Goal: Task Accomplishment & Management: Use online tool/utility

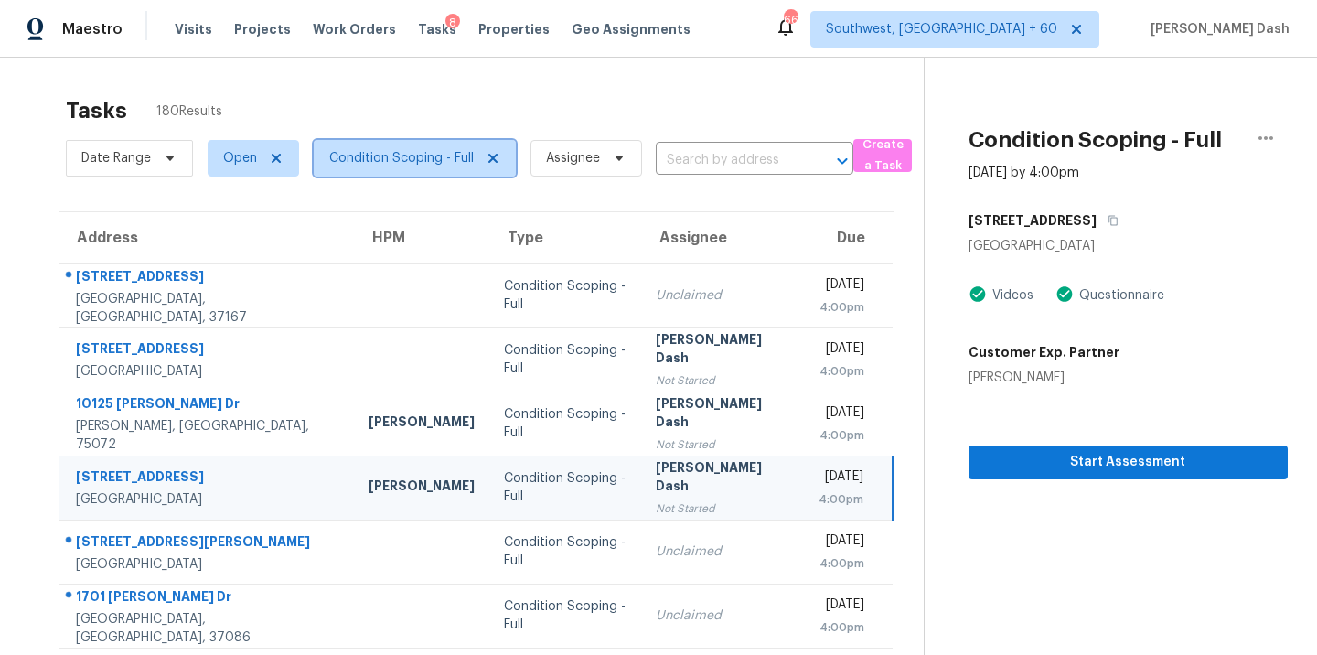
click at [407, 167] on span "Condition Scoping - Full" at bounding box center [415, 158] width 202 height 37
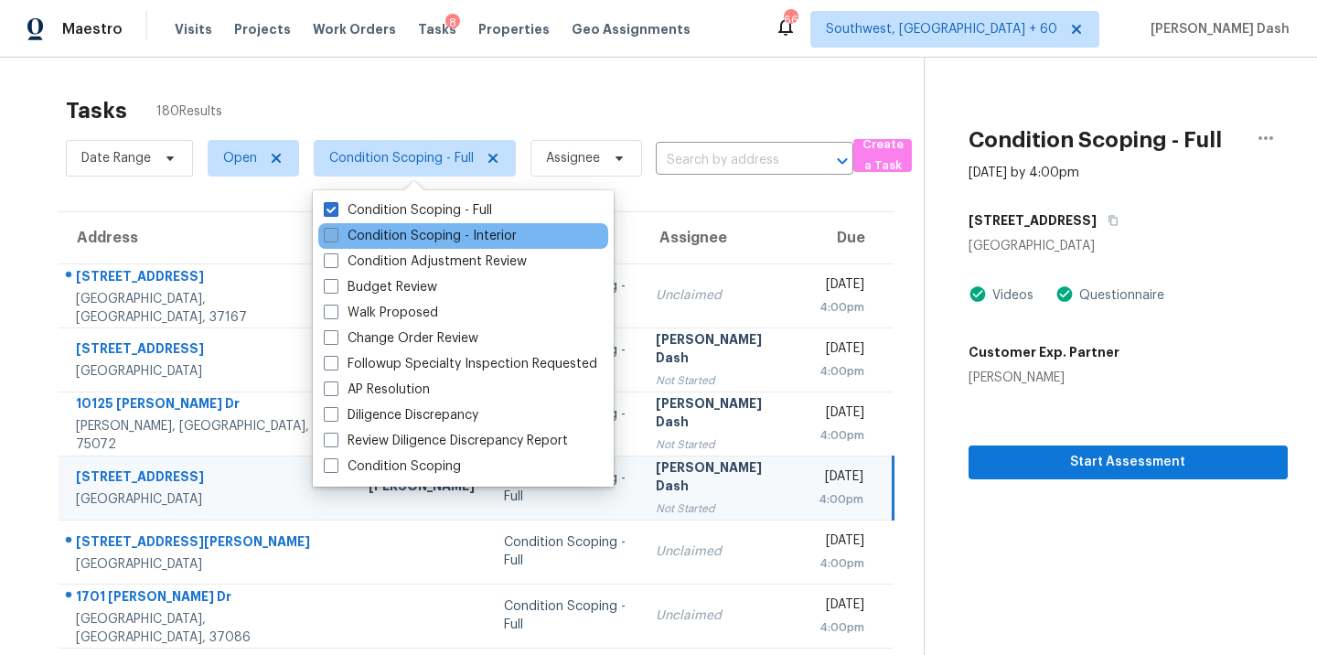
click at [413, 232] on label "Condition Scoping - Interior" at bounding box center [420, 236] width 193 height 18
click at [336, 232] on input "Condition Scoping - Interior" at bounding box center [330, 233] width 12 height 12
checkbox input "true"
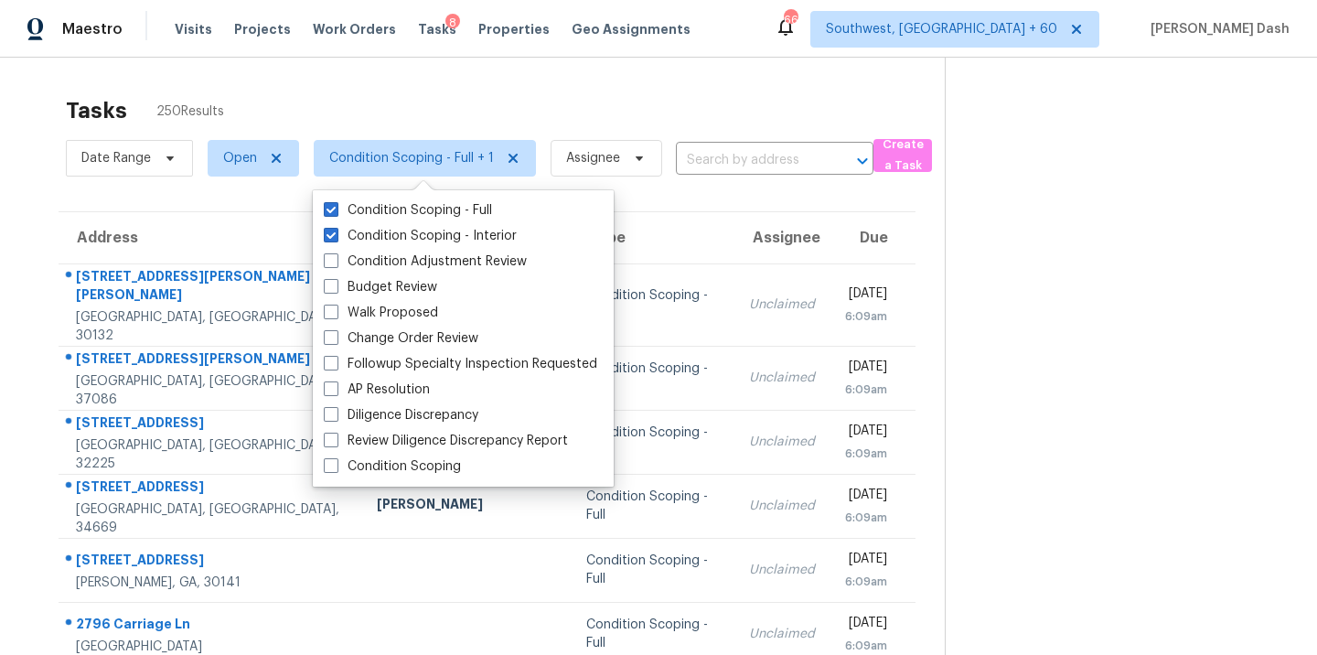
click at [345, 116] on div "Tasks 250 Results" at bounding box center [505, 111] width 879 height 48
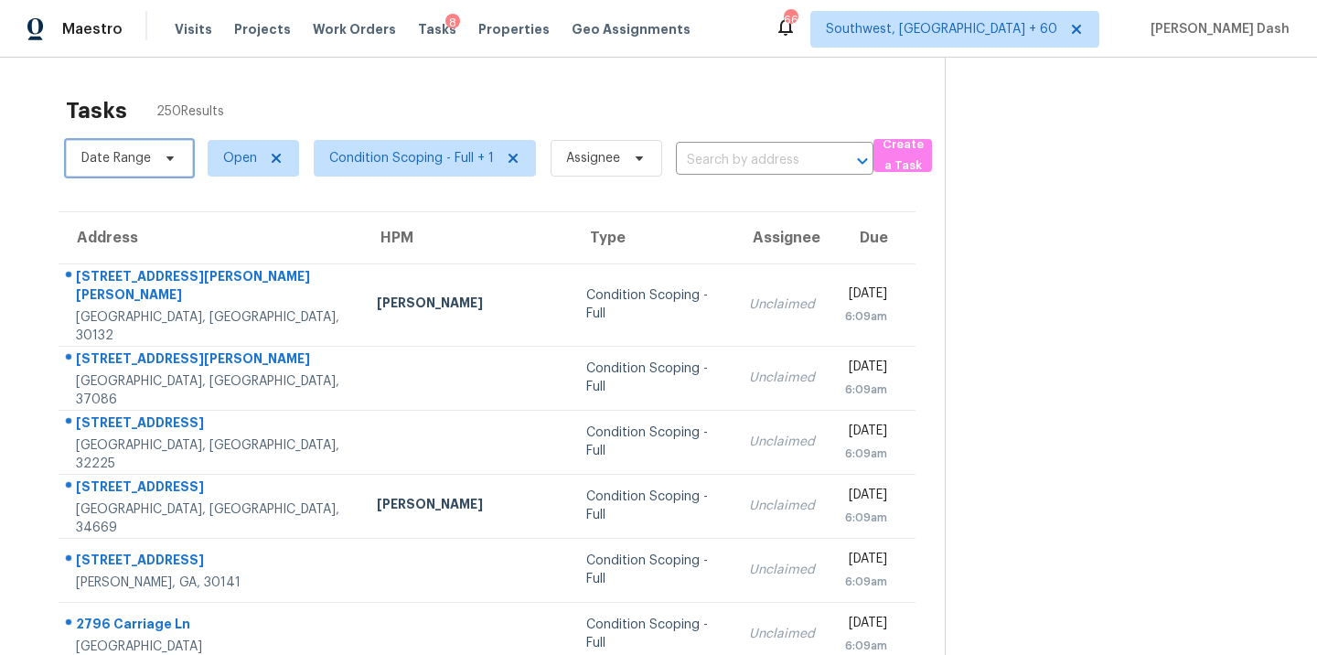
click at [137, 157] on span "Date Range" at bounding box center [116, 158] width 70 height 18
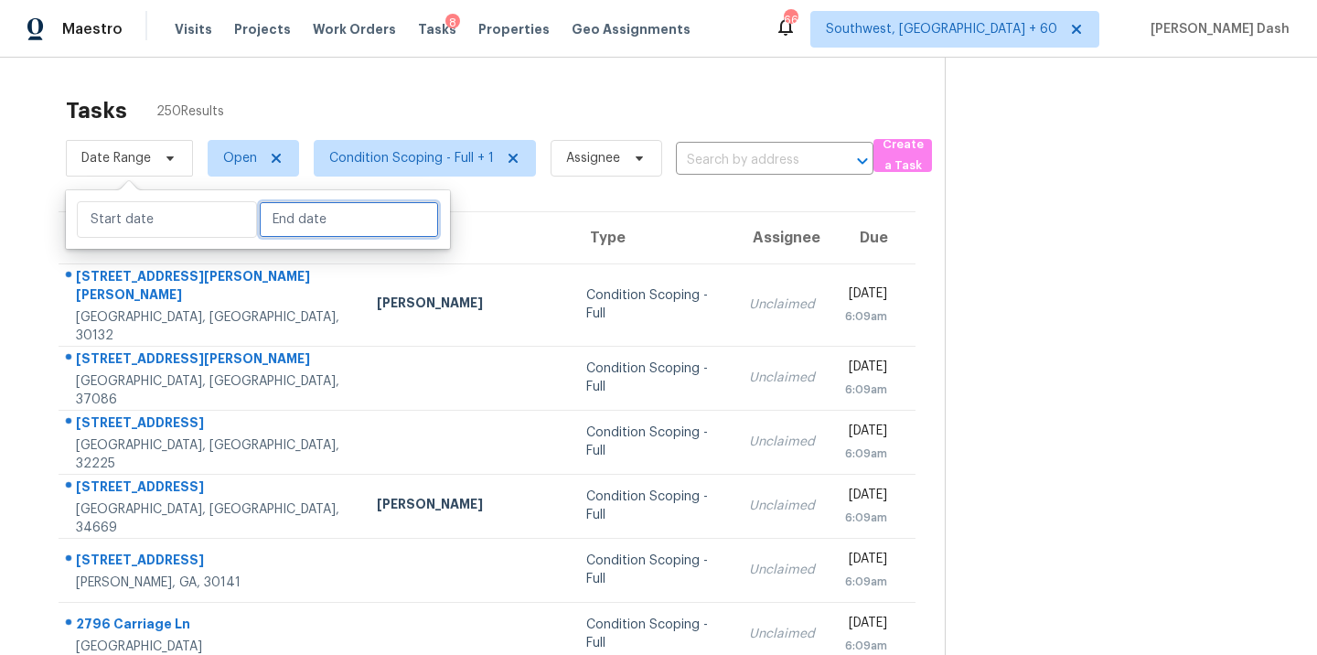
click at [312, 226] on input "text" at bounding box center [349, 219] width 180 height 37
select select "8"
select select "2025"
select select "9"
select select "2025"
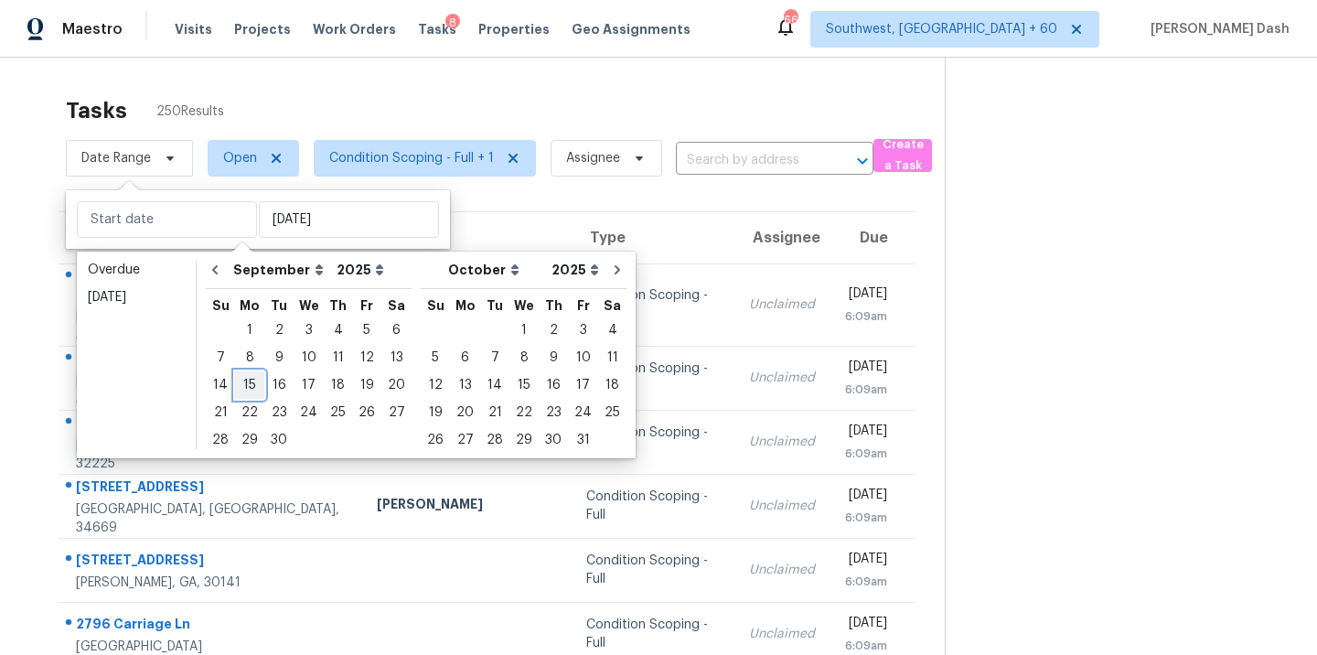
click at [249, 384] on div "15" at bounding box center [249, 385] width 29 height 26
type input "Mon, Sep 15"
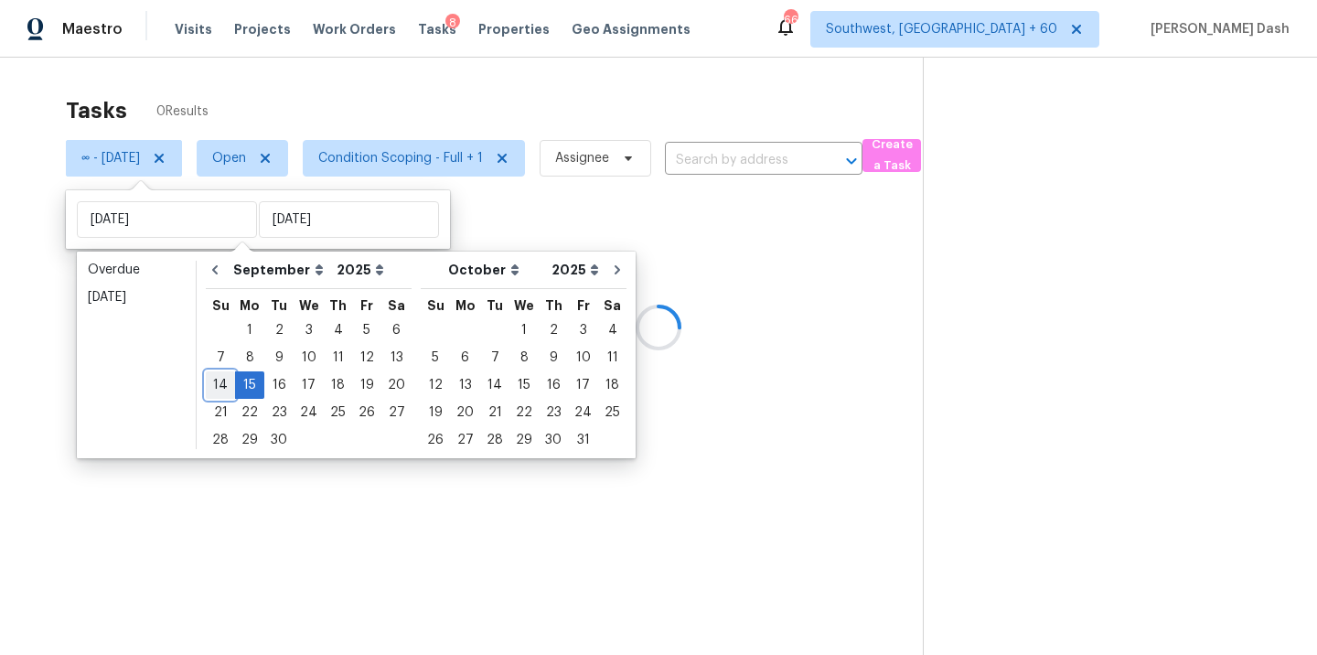
click at [230, 384] on div "14" at bounding box center [220, 385] width 29 height 26
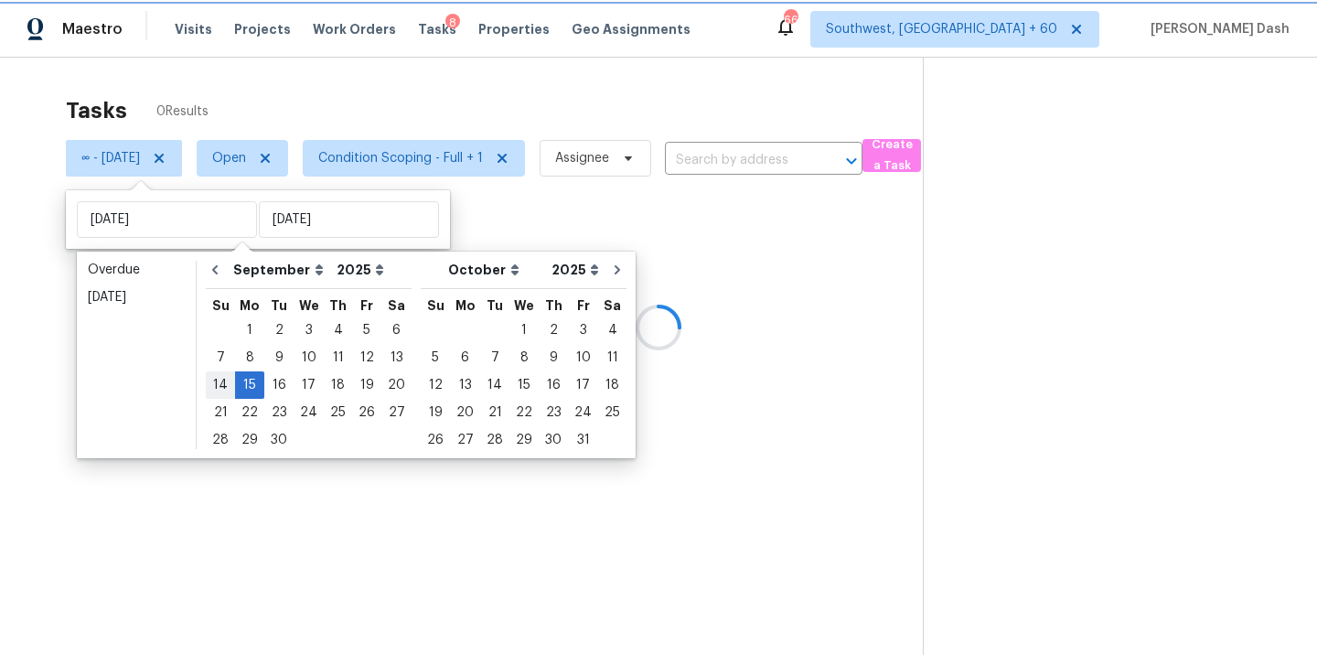
type input "Sun, Sep 14"
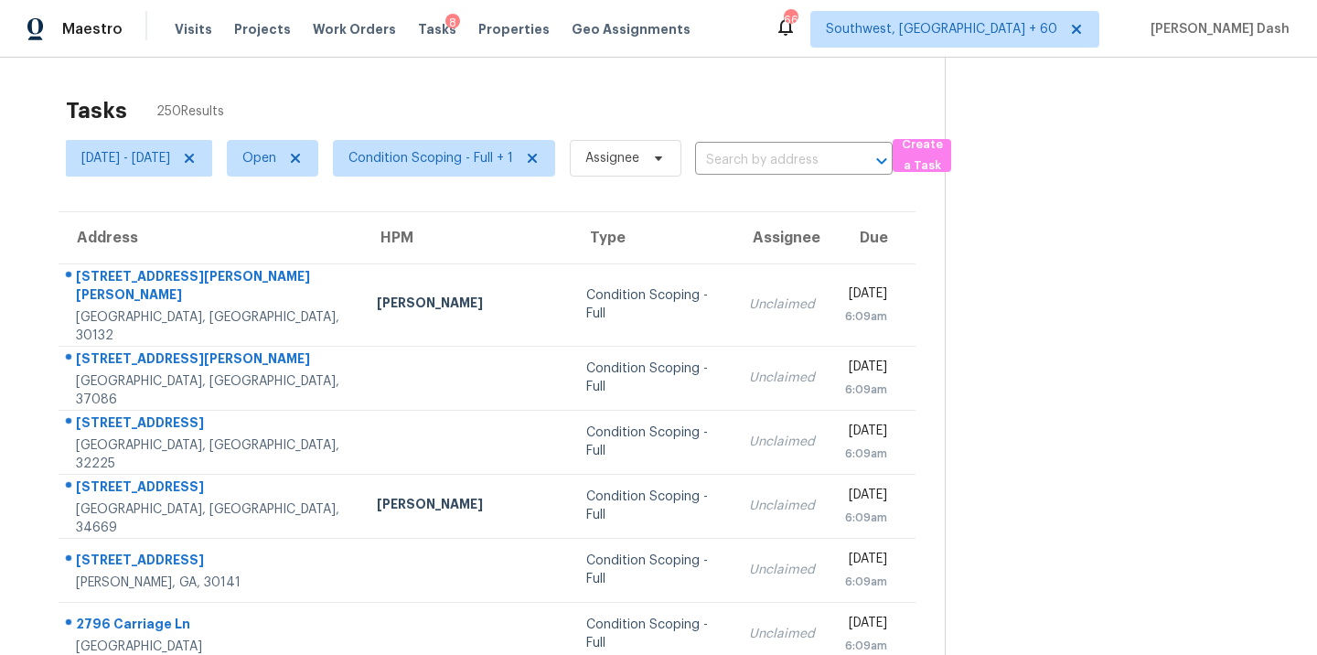
click at [290, 90] on div "Tasks 250 Results" at bounding box center [505, 111] width 879 height 48
click at [318, 155] on span "Open" at bounding box center [272, 158] width 91 height 37
click at [344, 263] on label "Blocked" at bounding box center [339, 261] width 72 height 18
click at [315, 263] on input "Blocked" at bounding box center [309, 258] width 12 height 12
checkbox input "true"
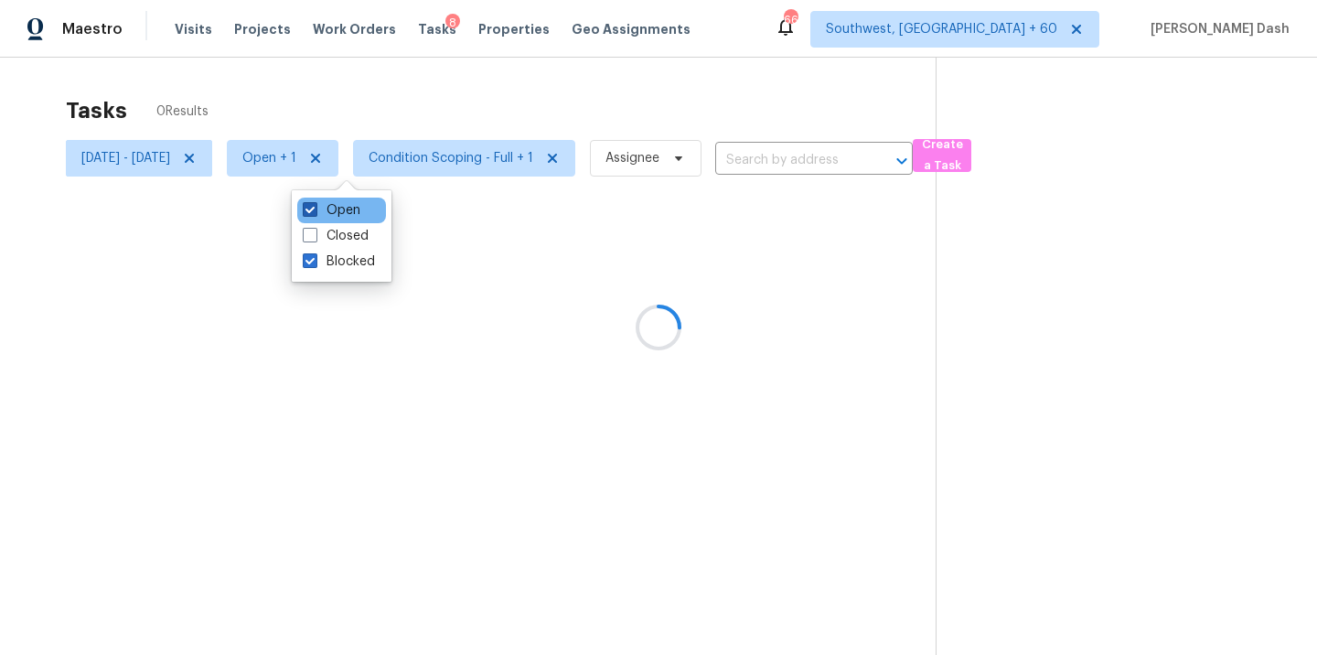
click at [344, 211] on label "Open" at bounding box center [332, 210] width 58 height 18
click at [315, 211] on input "Open" at bounding box center [309, 207] width 12 height 12
checkbox input "false"
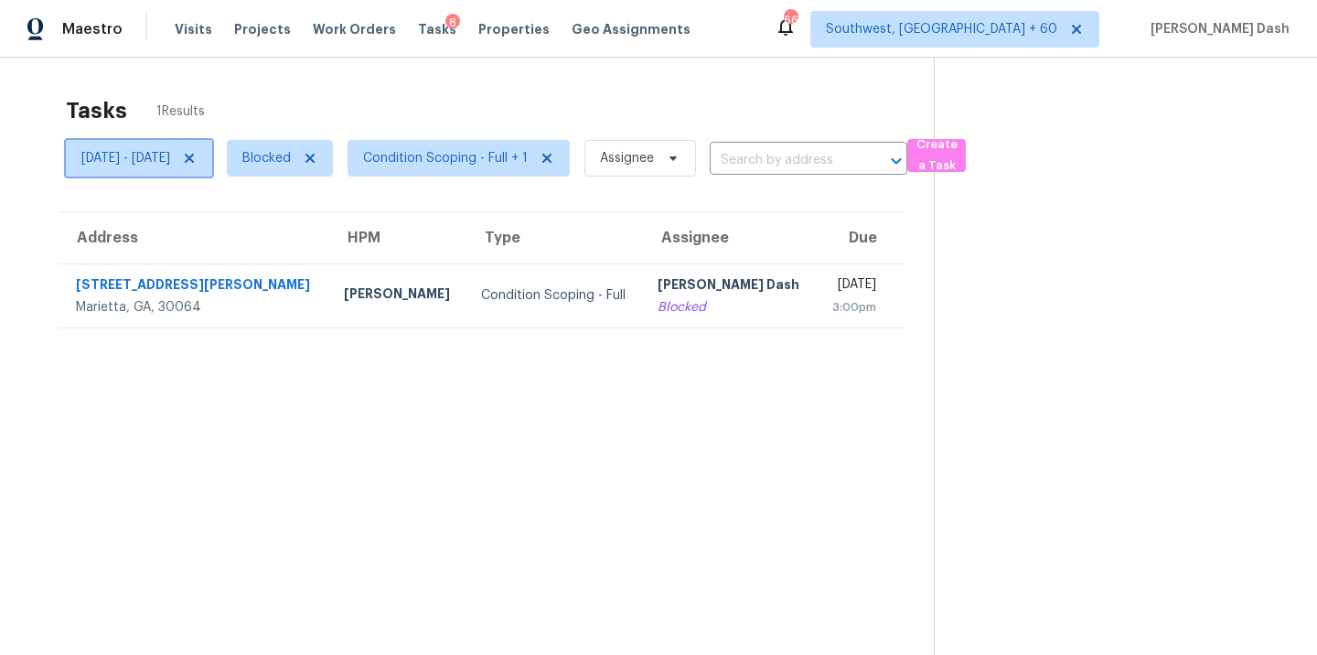
click at [197, 161] on icon at bounding box center [189, 158] width 15 height 15
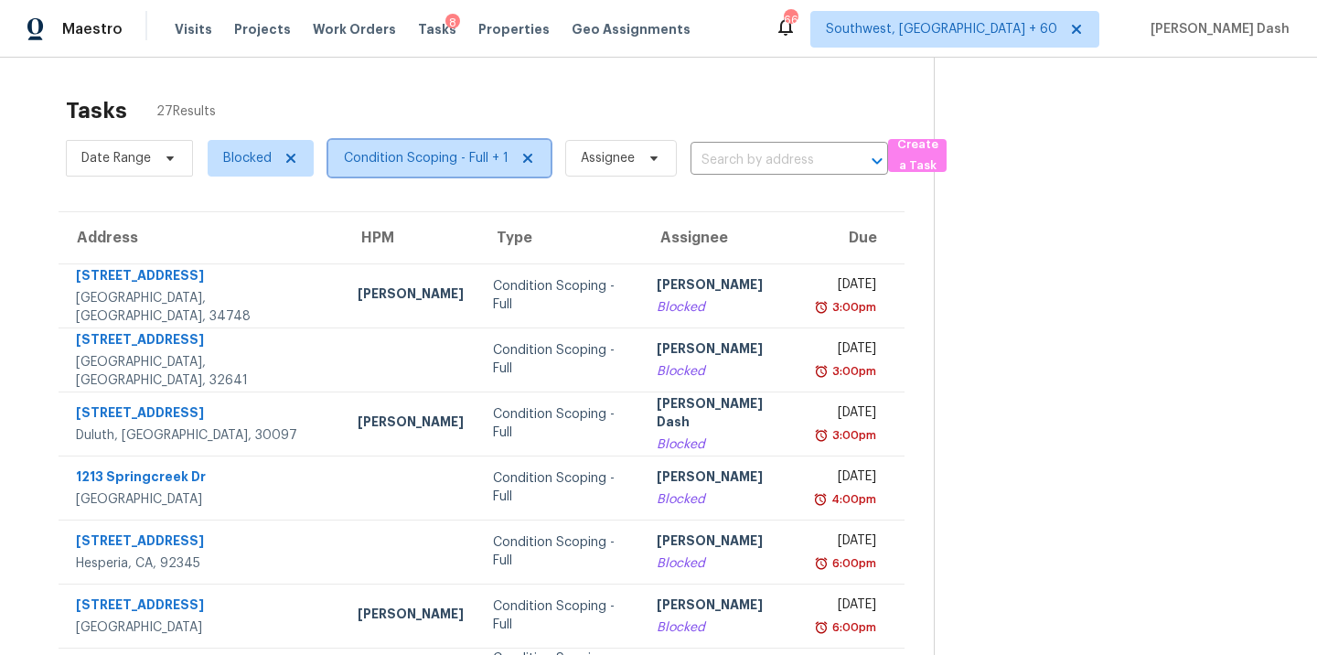
click at [434, 155] on span "Condition Scoping - Full + 1" at bounding box center [426, 158] width 165 height 18
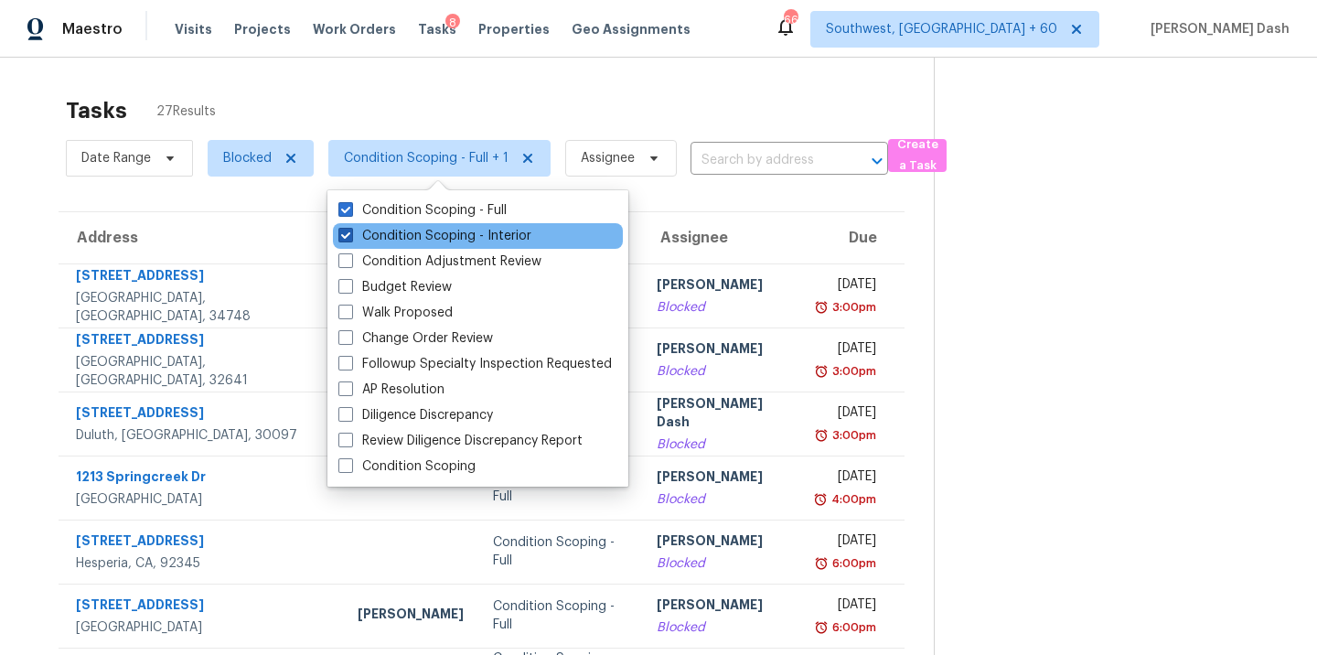
click at [434, 241] on label "Condition Scoping - Interior" at bounding box center [434, 236] width 193 height 18
click at [350, 239] on input "Condition Scoping - Interior" at bounding box center [344, 233] width 12 height 12
checkbox input "false"
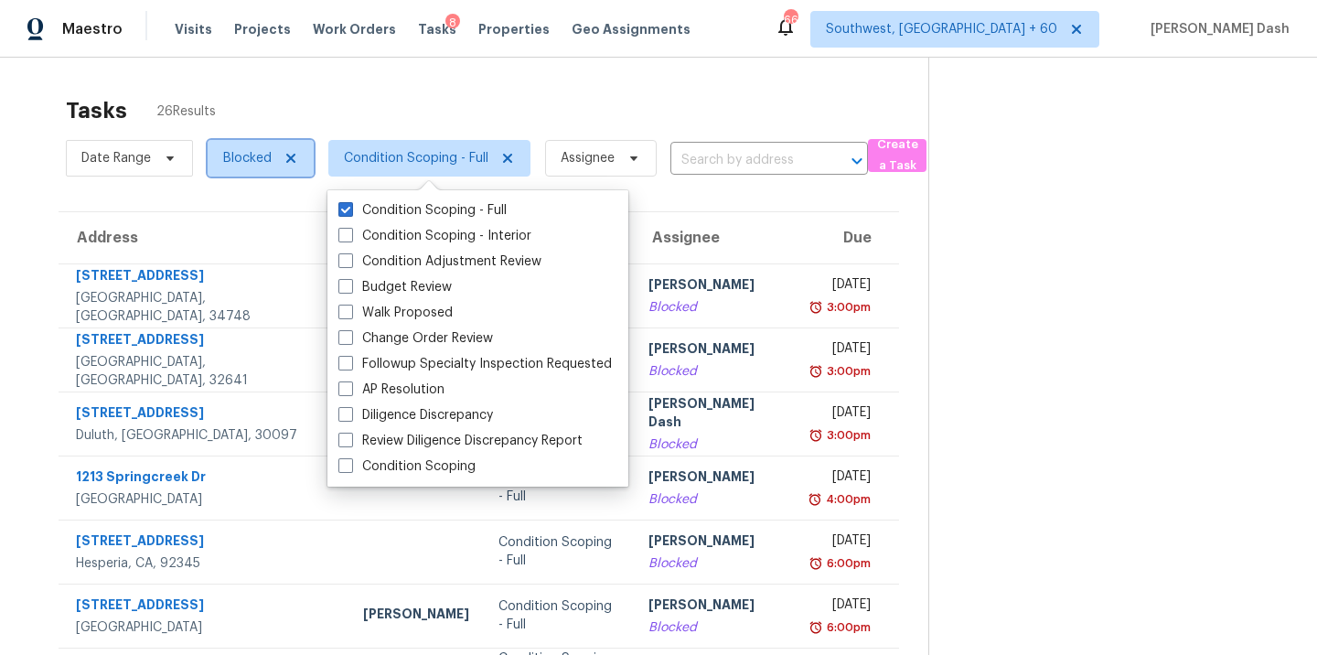
click at [245, 169] on span "Blocked" at bounding box center [261, 158] width 106 height 37
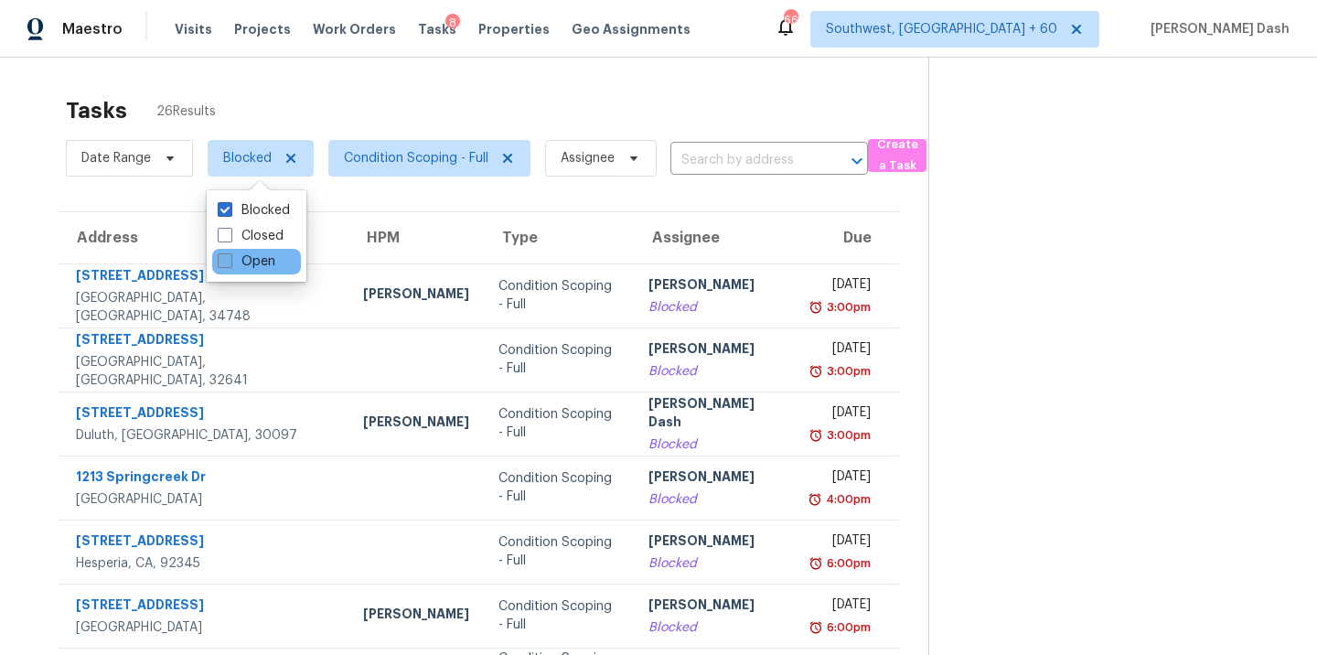
click at [265, 258] on label "Open" at bounding box center [247, 261] width 58 height 18
click at [230, 258] on input "Open" at bounding box center [224, 258] width 12 height 12
checkbox input "true"
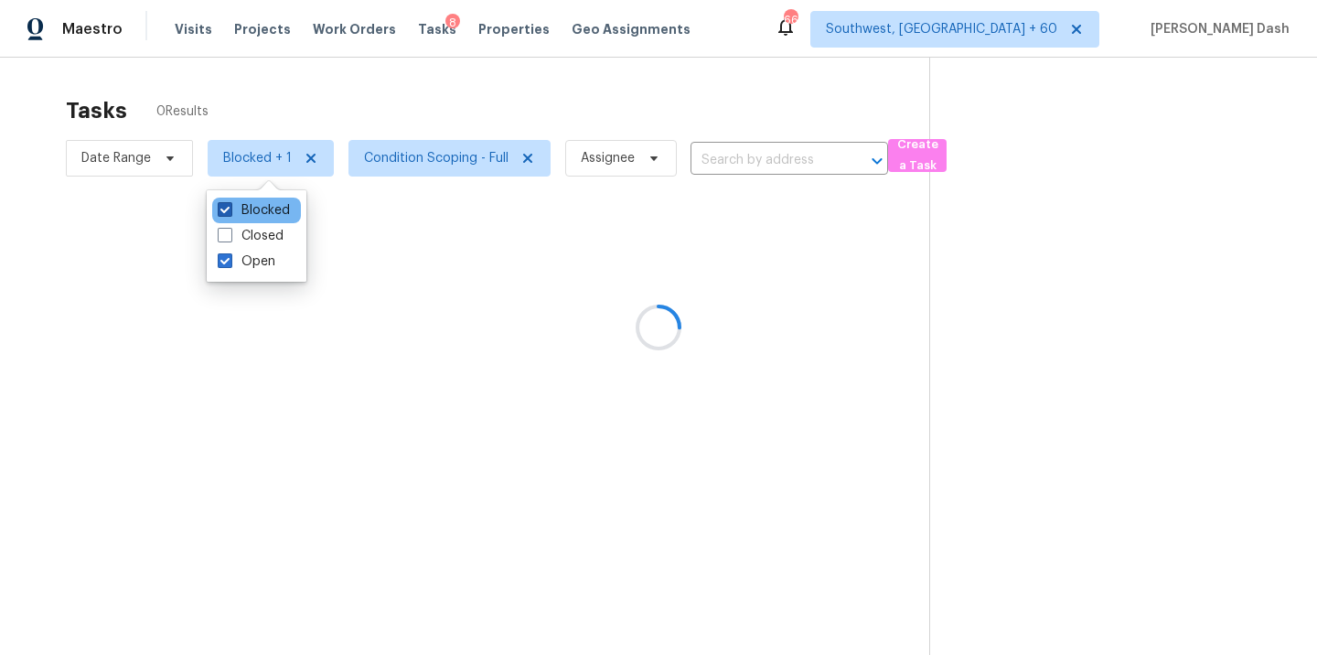
click at [265, 213] on label "Blocked" at bounding box center [254, 210] width 72 height 18
click at [230, 213] on input "Blocked" at bounding box center [224, 207] width 12 height 12
checkbox input "false"
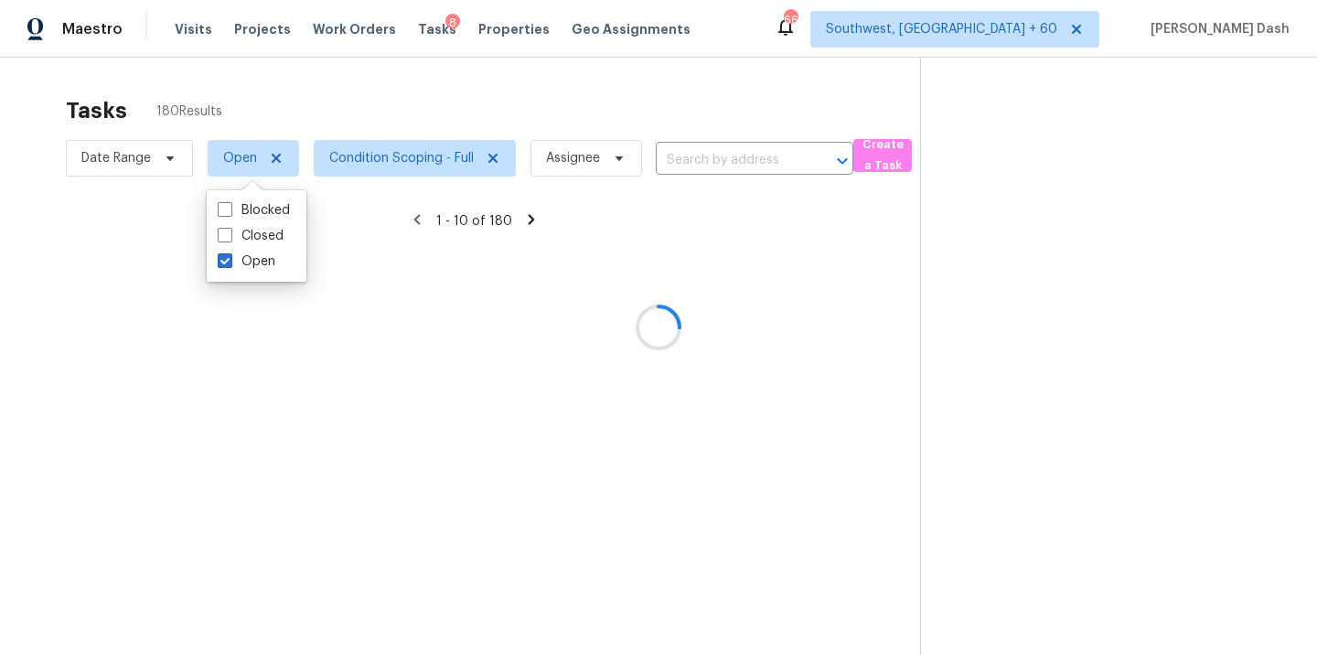
click at [324, 105] on div at bounding box center [658, 327] width 1317 height 655
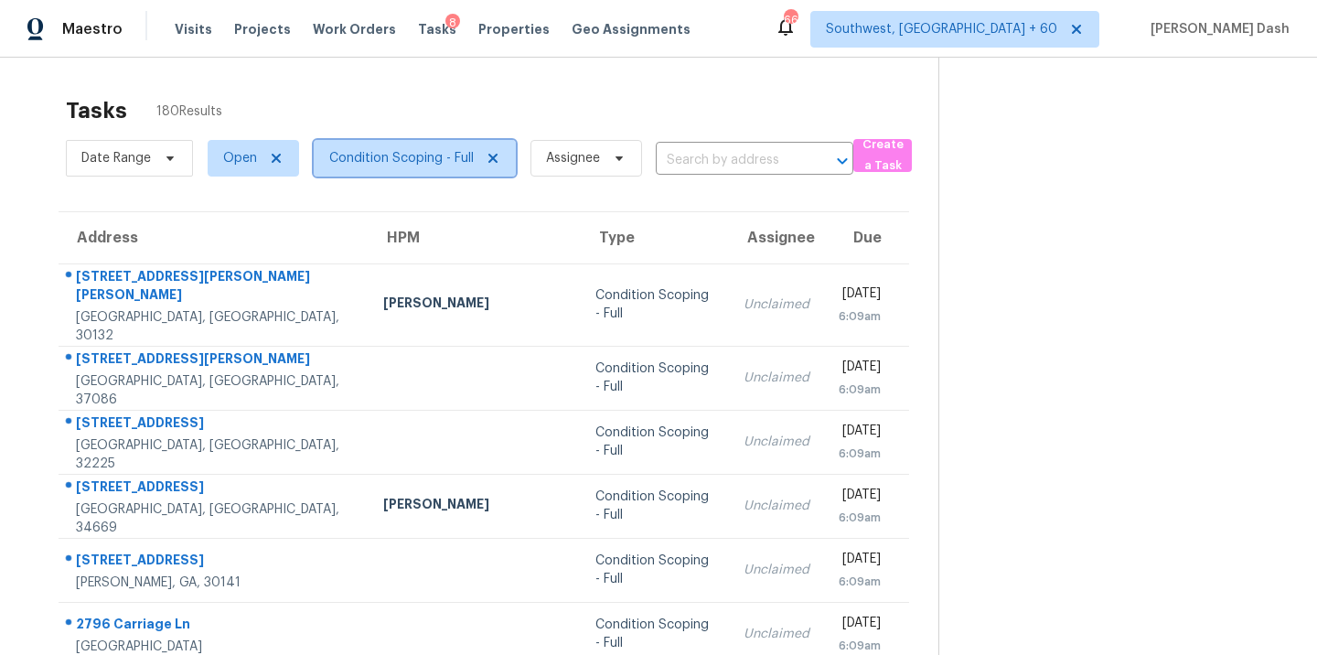
click at [350, 148] on span "Condition Scoping - Full" at bounding box center [415, 158] width 202 height 37
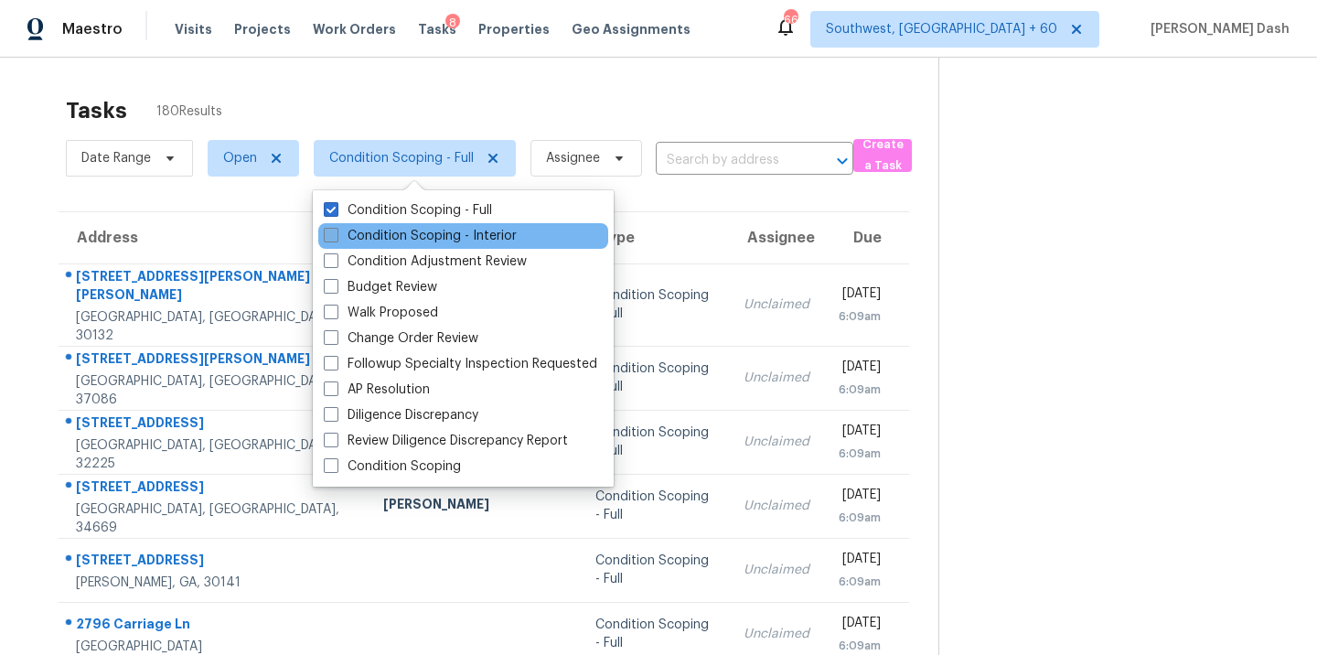
click at [362, 233] on label "Condition Scoping - Interior" at bounding box center [420, 236] width 193 height 18
click at [336, 233] on input "Condition Scoping - Interior" at bounding box center [330, 233] width 12 height 12
checkbox input "true"
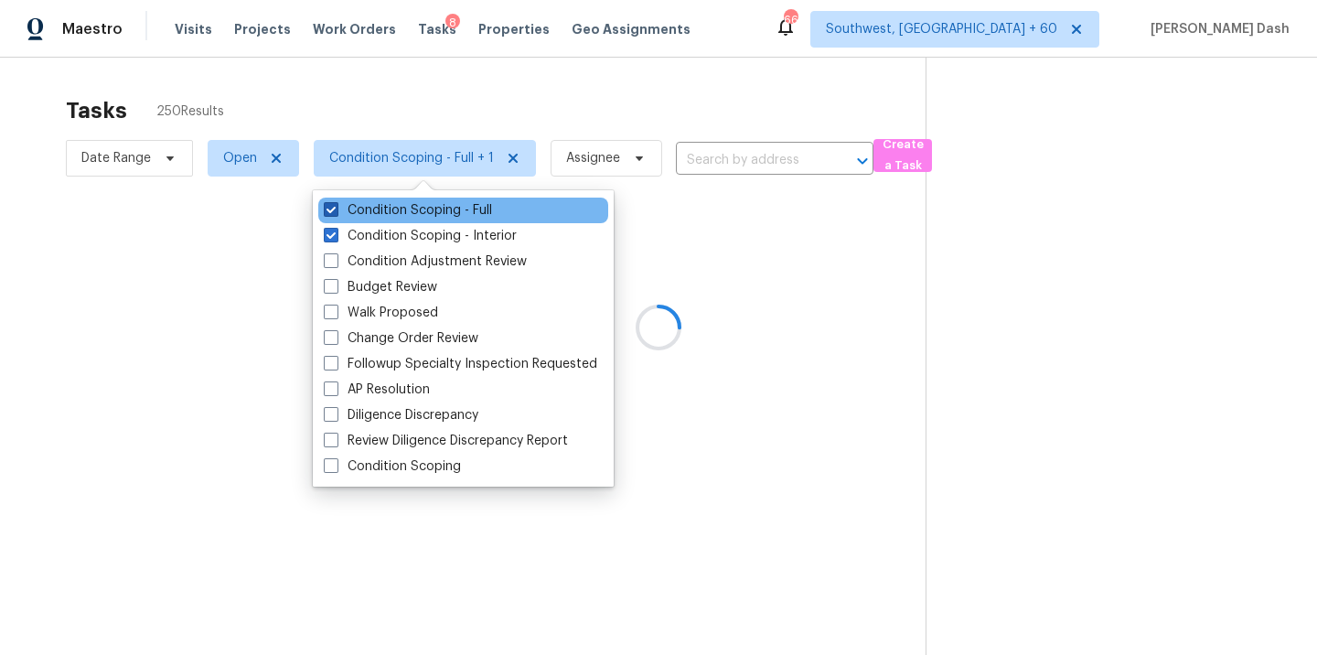
click at [372, 209] on label "Condition Scoping - Full" at bounding box center [408, 210] width 168 height 18
click at [336, 209] on input "Condition Scoping - Full" at bounding box center [330, 207] width 12 height 12
checkbox input "false"
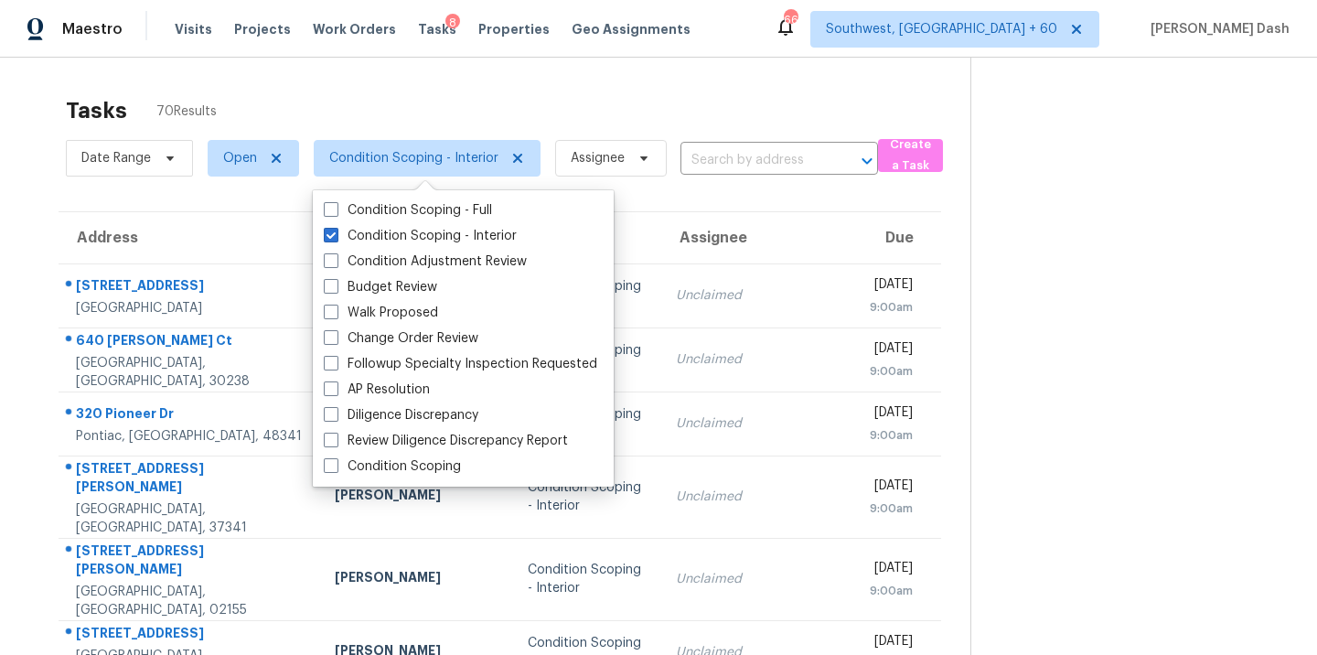
click at [400, 106] on div "Tasks 70 Results" at bounding box center [518, 111] width 905 height 48
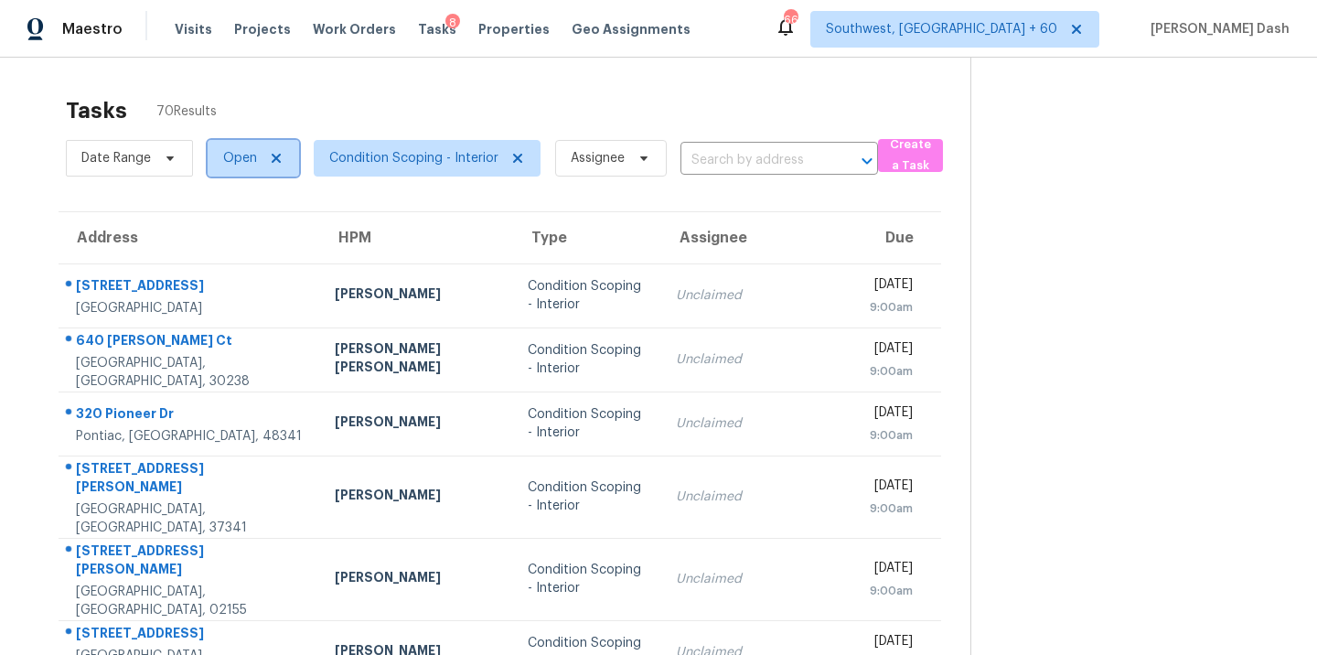
click at [251, 159] on span "Open" at bounding box center [240, 158] width 34 height 18
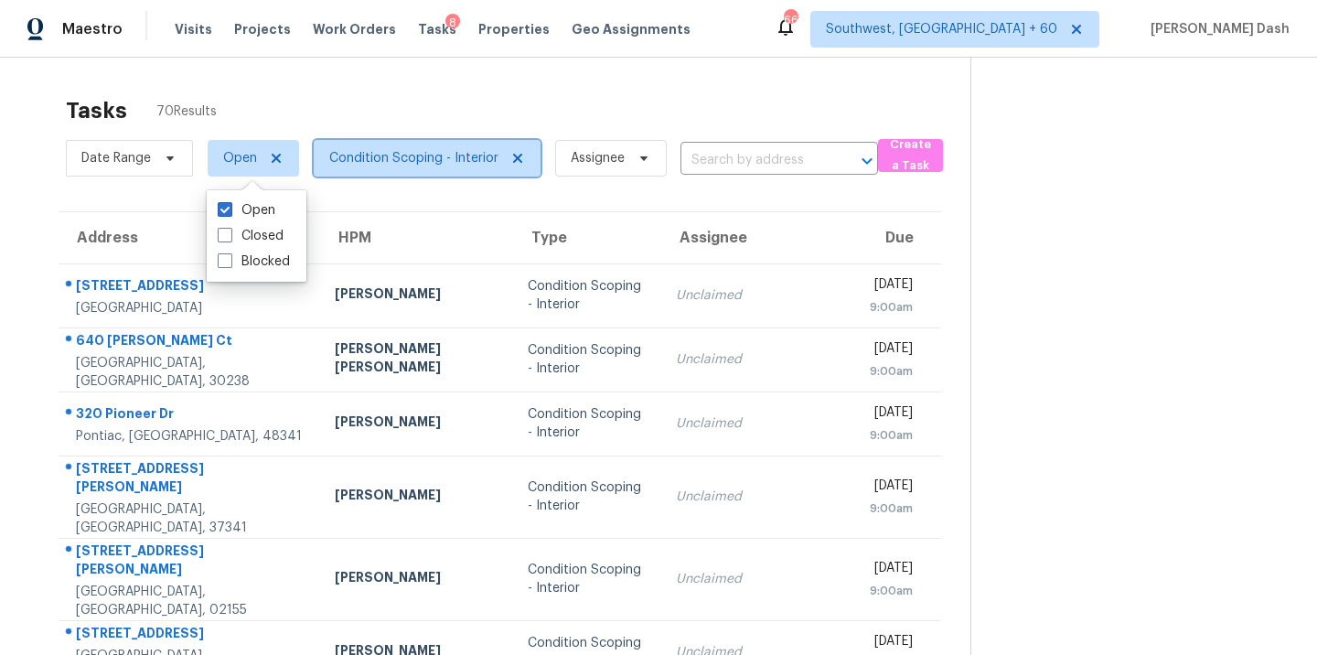
click at [411, 159] on span "Condition Scoping - Interior" at bounding box center [413, 158] width 169 height 18
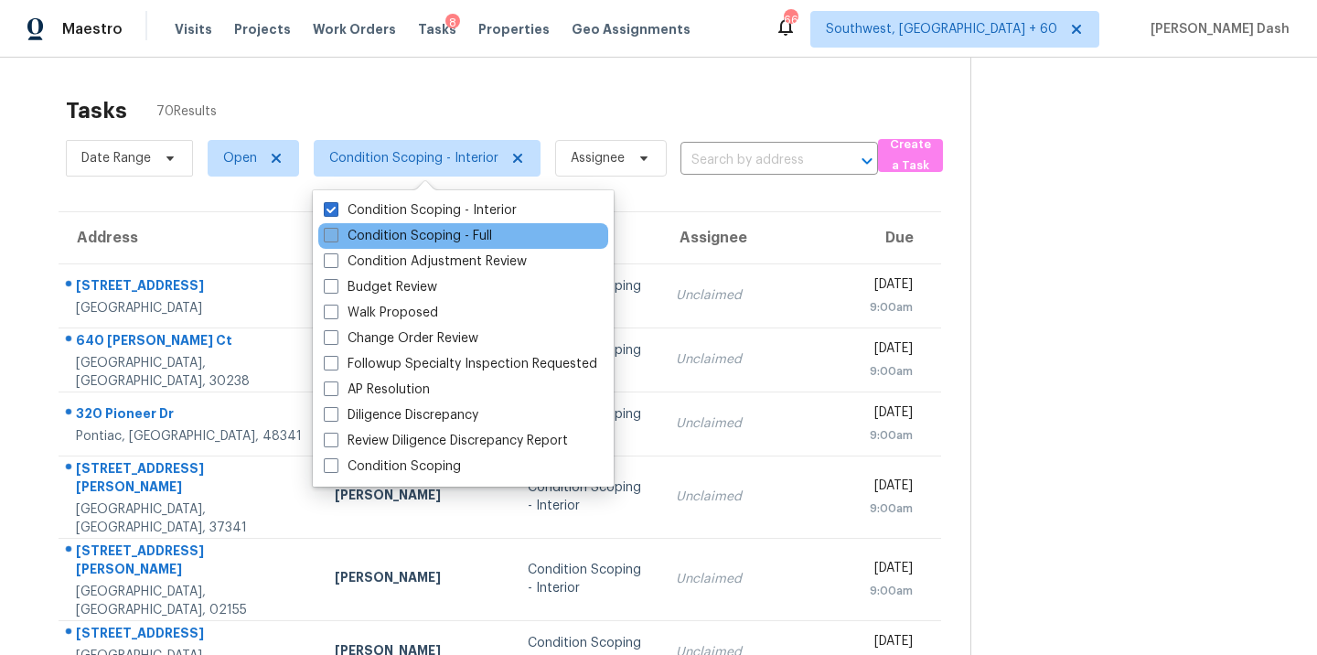
click at [411, 234] on label "Condition Scoping - Full" at bounding box center [408, 236] width 168 height 18
click at [336, 234] on input "Condition Scoping - Full" at bounding box center [330, 233] width 12 height 12
checkbox input "true"
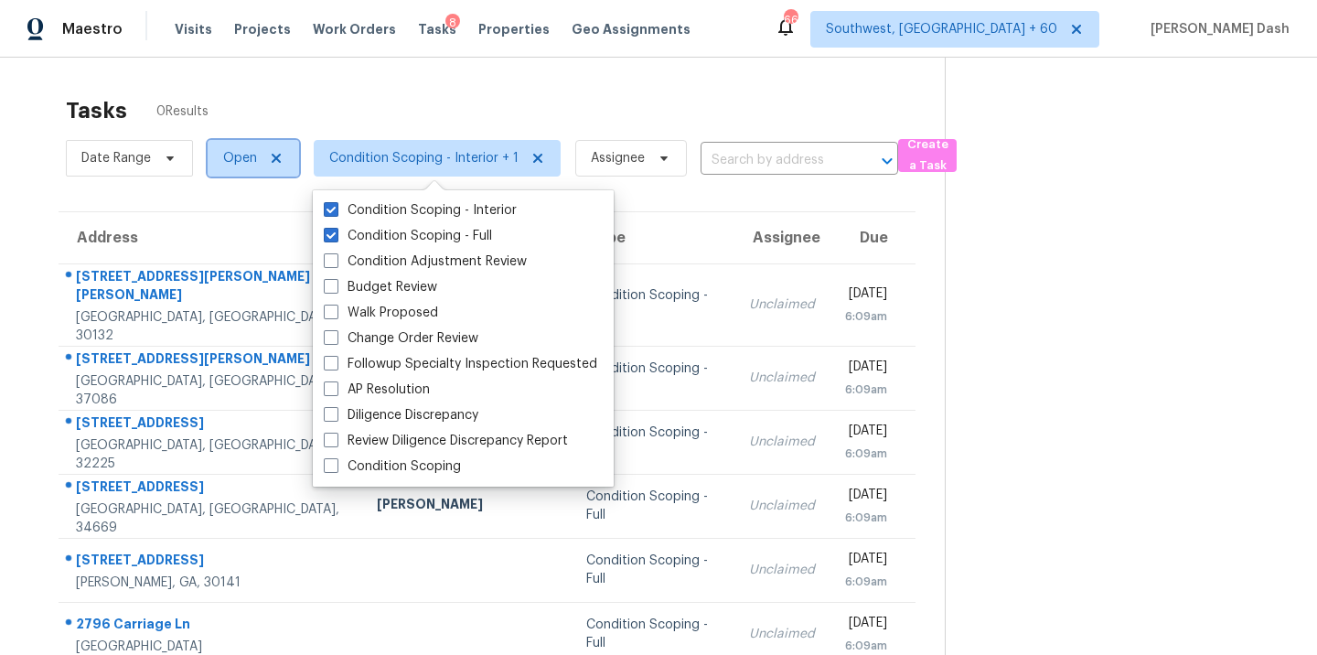
click at [233, 161] on span "Open" at bounding box center [240, 158] width 34 height 18
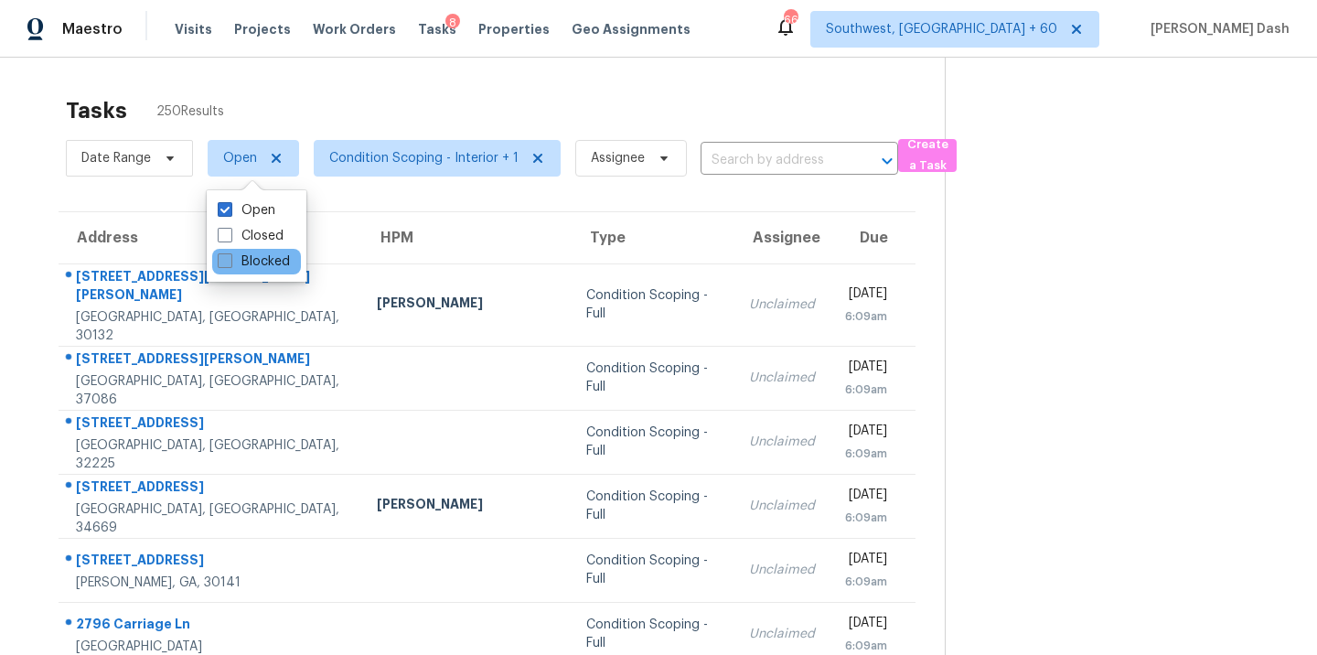
click at [259, 255] on label "Blocked" at bounding box center [254, 261] width 72 height 18
click at [230, 255] on input "Blocked" at bounding box center [224, 258] width 12 height 12
checkbox input "true"
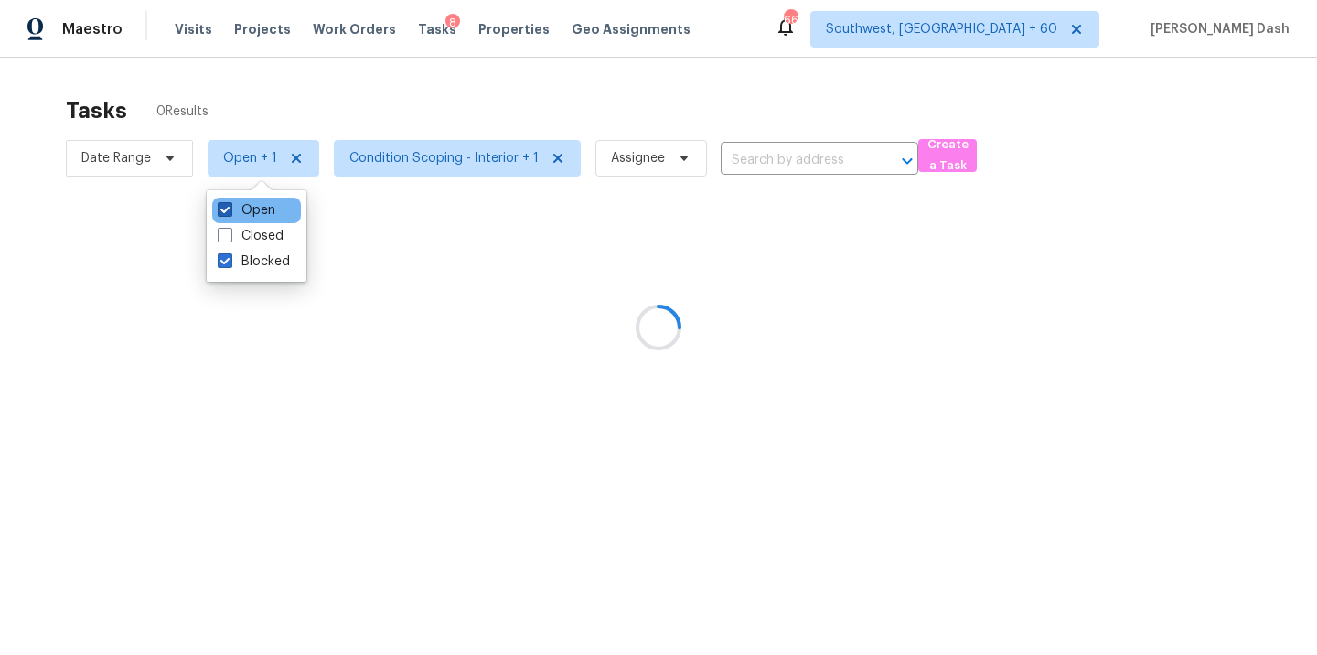
click at [259, 207] on label "Open" at bounding box center [247, 210] width 58 height 18
click at [230, 207] on input "Open" at bounding box center [224, 207] width 12 height 12
checkbox input "false"
click at [282, 94] on div at bounding box center [658, 327] width 1317 height 655
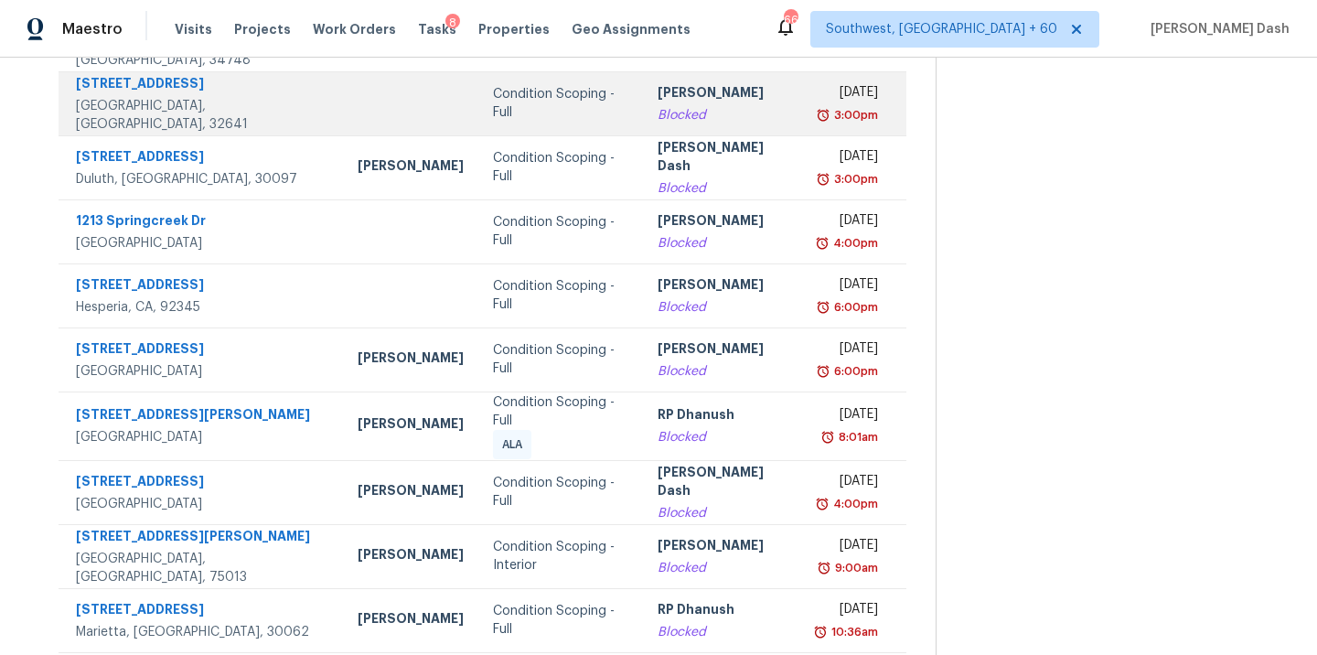
scroll to position [297, 0]
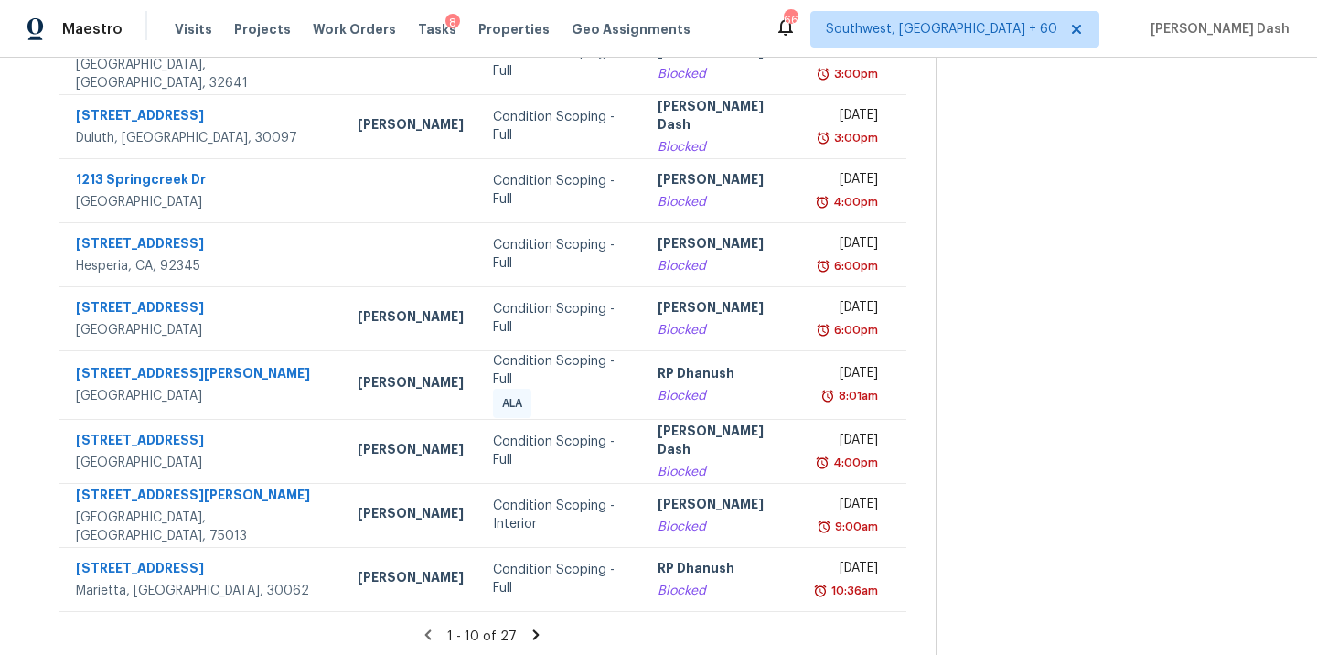
click at [533, 629] on icon at bounding box center [536, 634] width 6 height 10
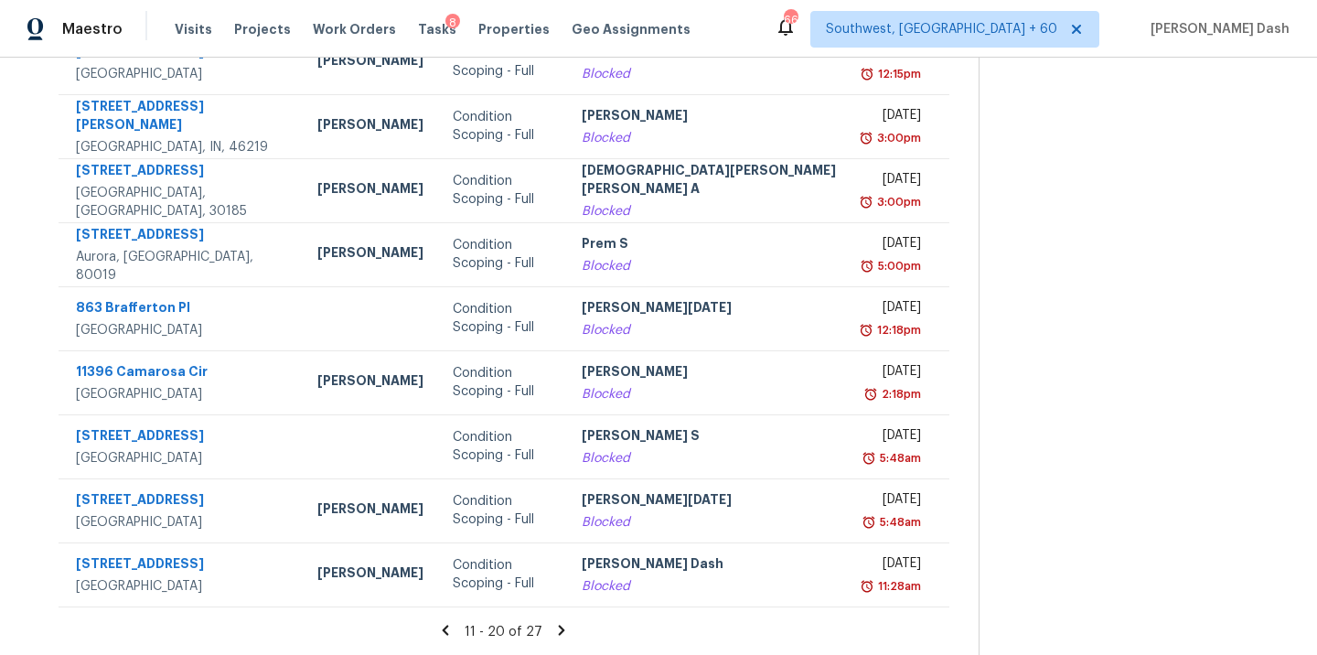
click at [437, 622] on icon at bounding box center [445, 630] width 16 height 16
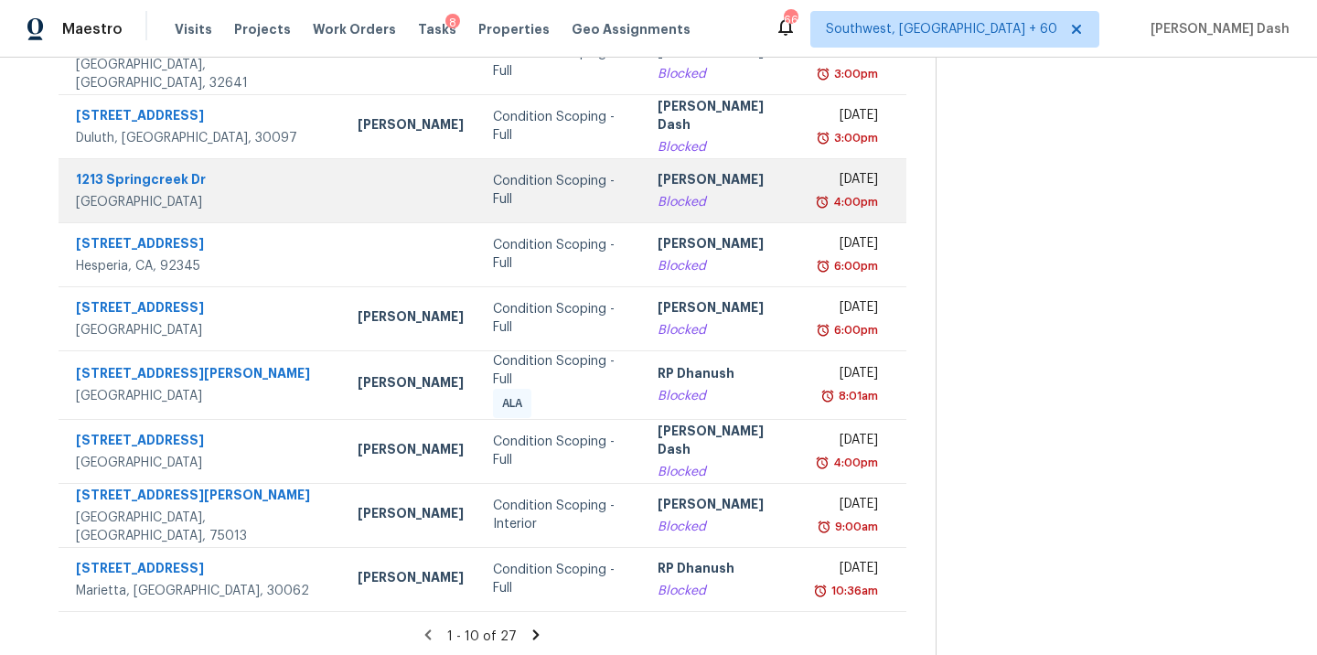
scroll to position [48, 0]
